Goal: Transaction & Acquisition: Purchase product/service

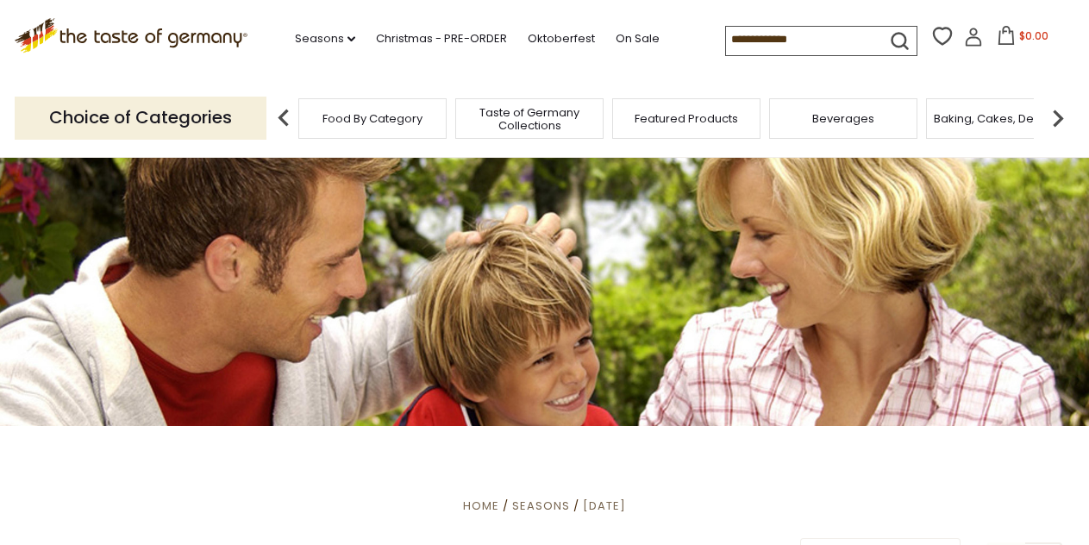
click at [726, 34] on input at bounding box center [799, 39] width 146 height 24
type input "*****"
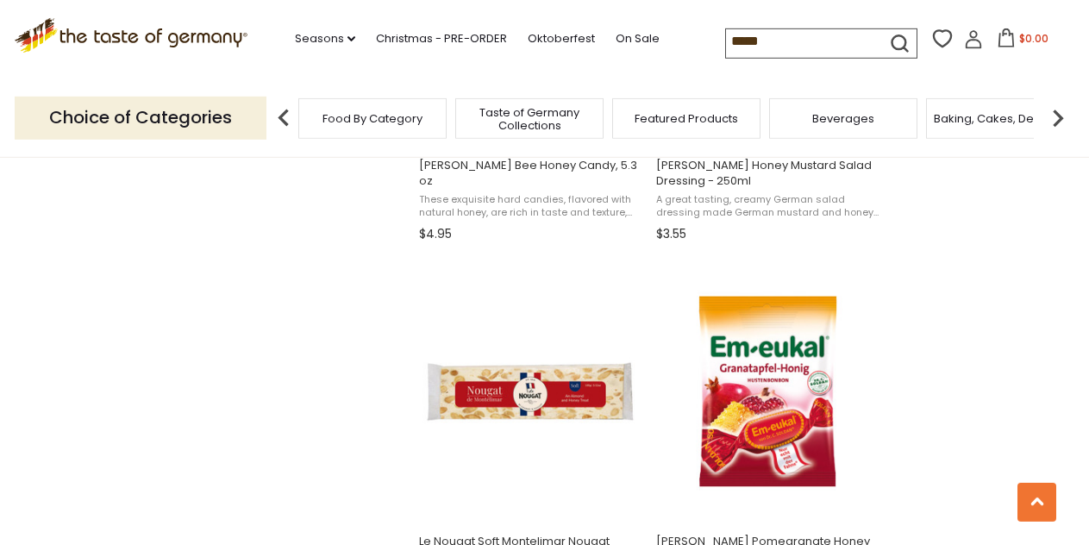
scroll to position [2519, 0]
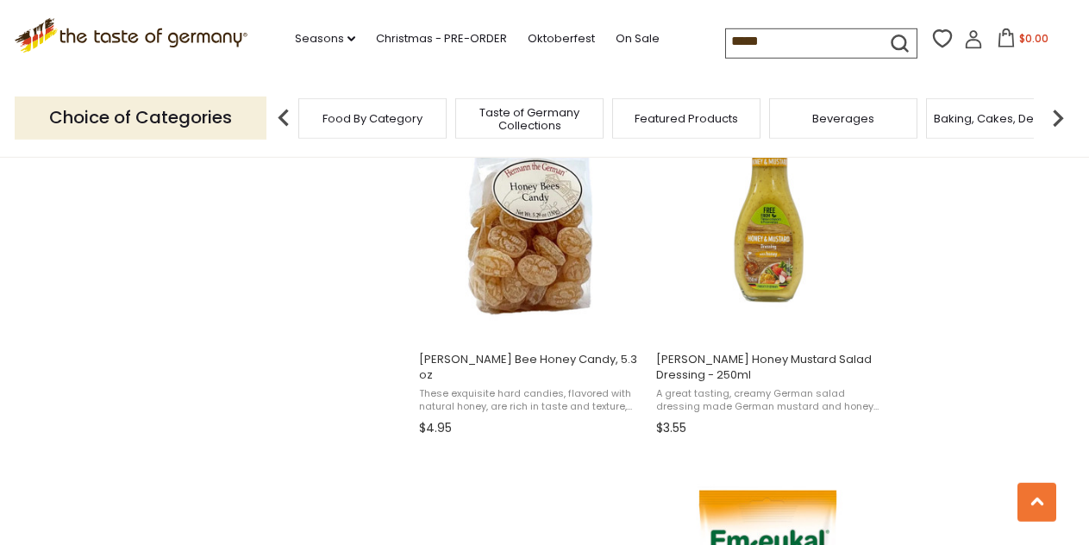
scroll to position [2276, 0]
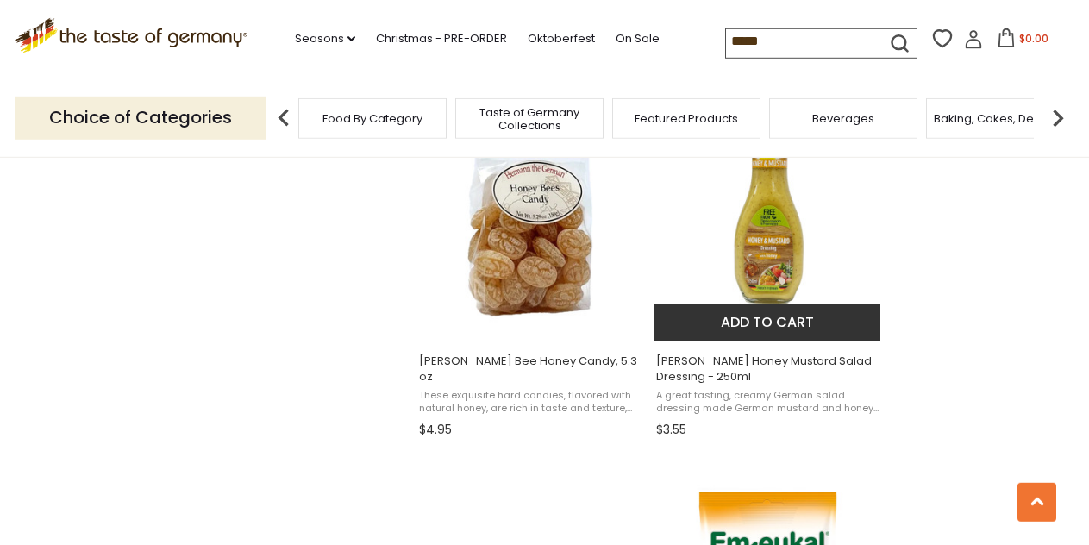
click at [859, 362] on span "Kuehne Honey Mustard Salad Dressing - 250ml" at bounding box center [767, 368] width 223 height 31
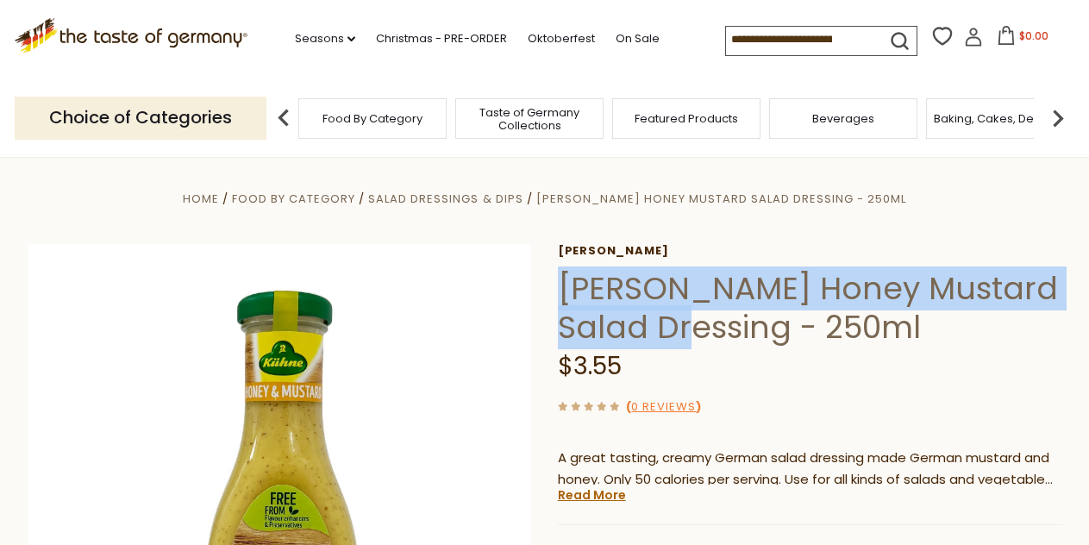
drag, startPoint x: 698, startPoint y: 326, endPoint x: 559, endPoint y: 293, distance: 142.6
click at [559, 293] on h1 "Kuehne Honey Mustard Salad Dressing - 250ml" at bounding box center [810, 308] width 504 height 78
copy h1 "Kuehne Honey Mustard Salad Dressing"
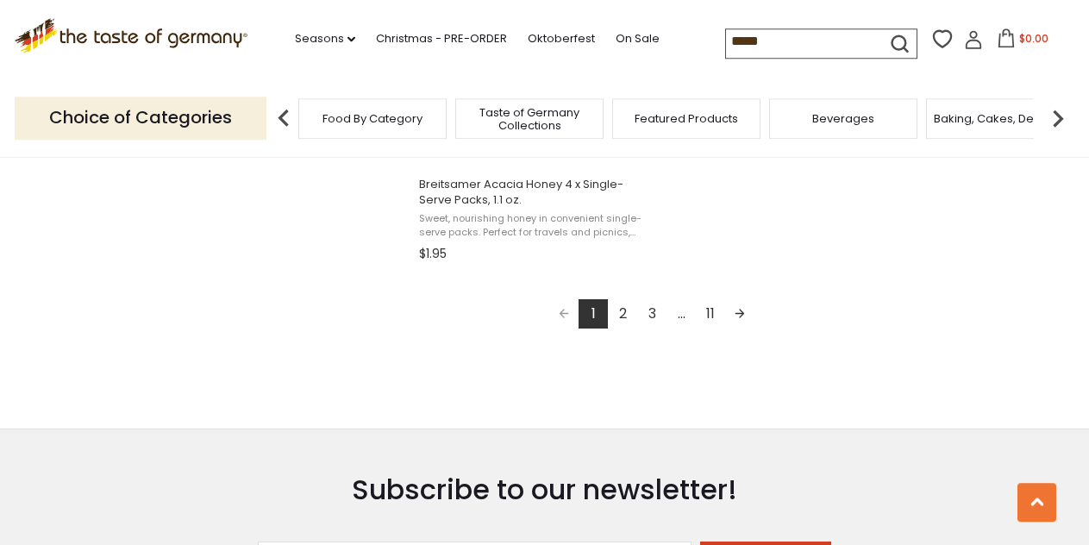
click at [626, 315] on link "2" at bounding box center [622, 313] width 29 height 29
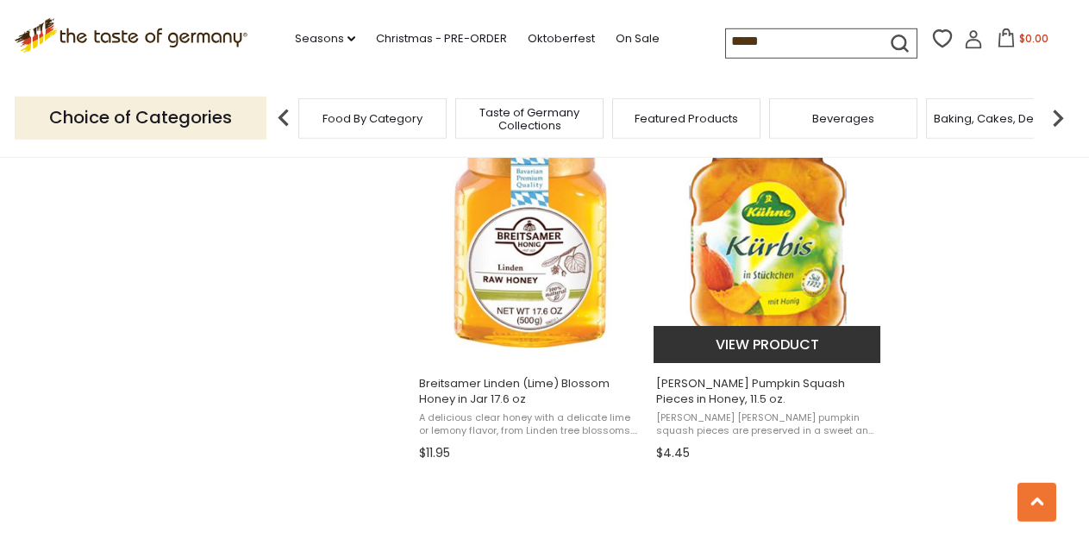
scroll to position [1503, 0]
